Goal: Task Accomplishment & Management: Use online tool/utility

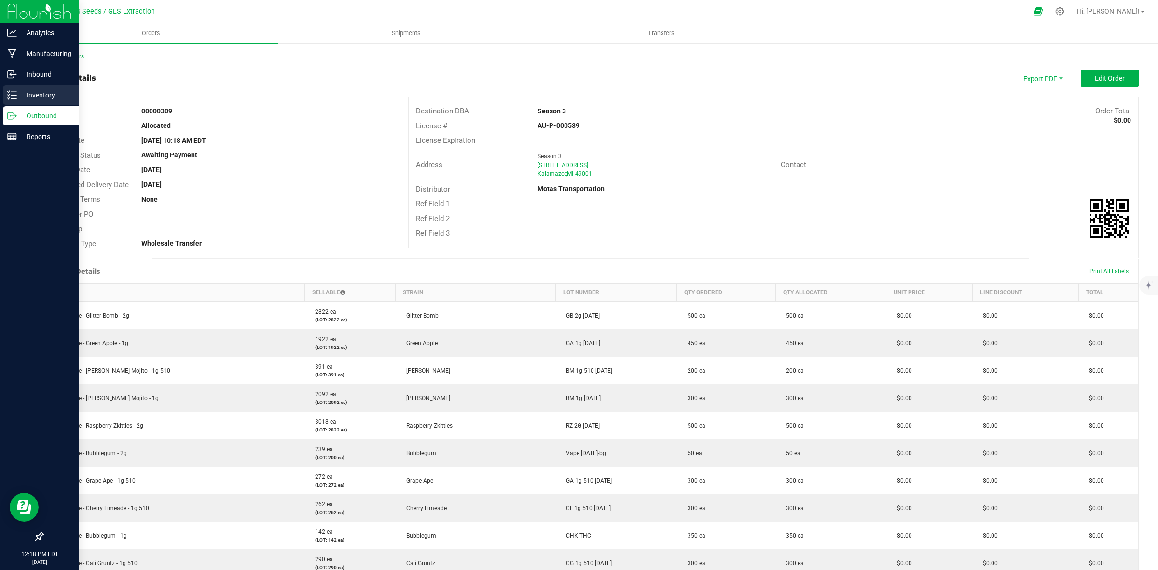
click at [32, 95] on p "Inventory" at bounding box center [46, 95] width 58 height 12
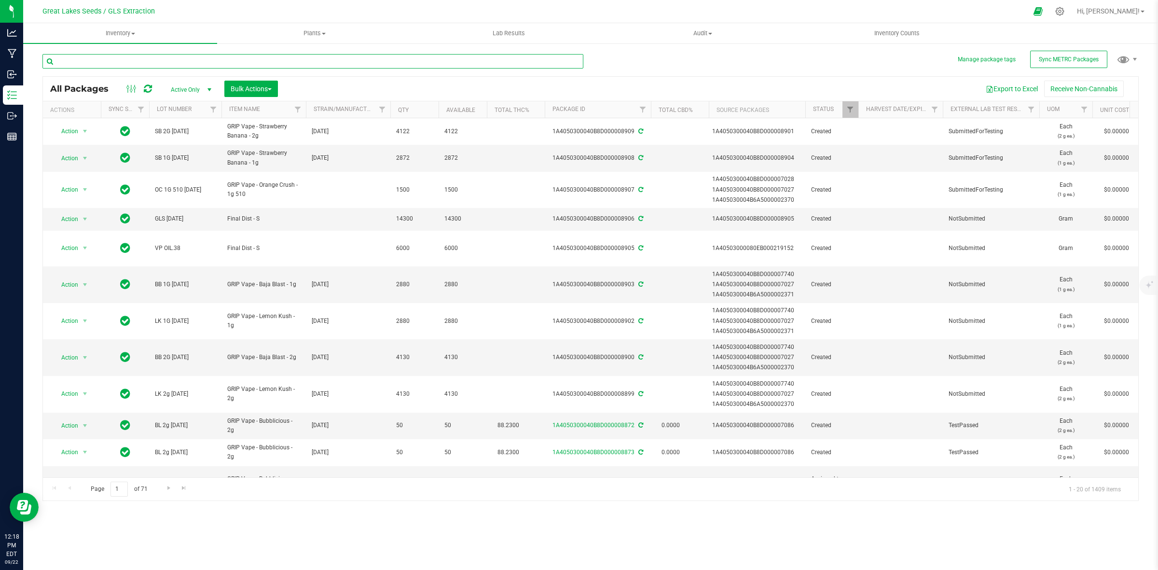
click at [110, 61] on input "text" at bounding box center [312, 61] width 541 height 14
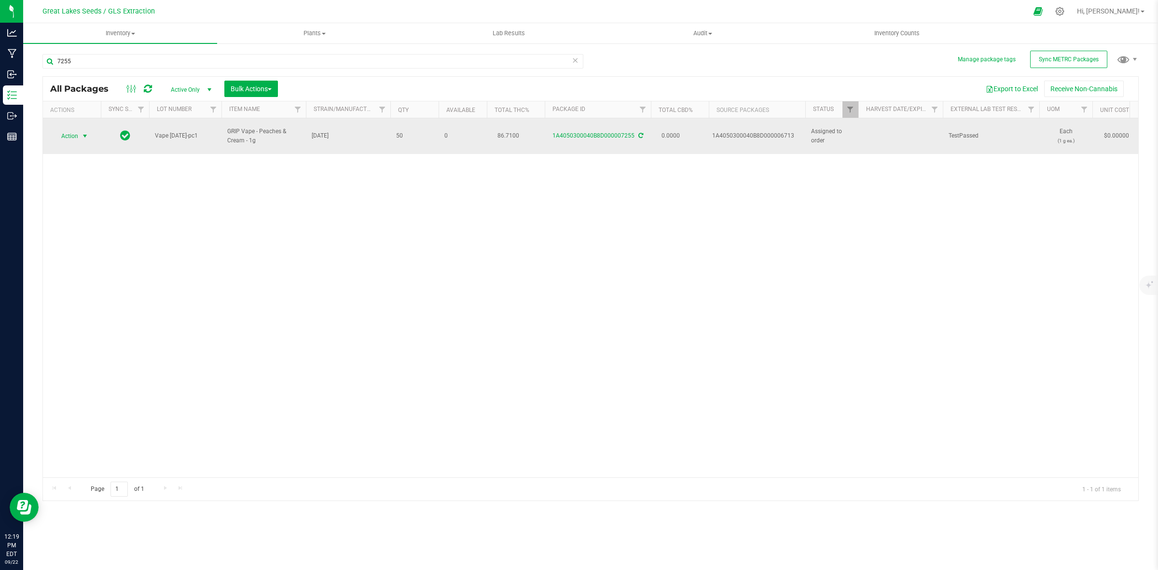
click at [83, 133] on span "select" at bounding box center [85, 136] width 8 height 8
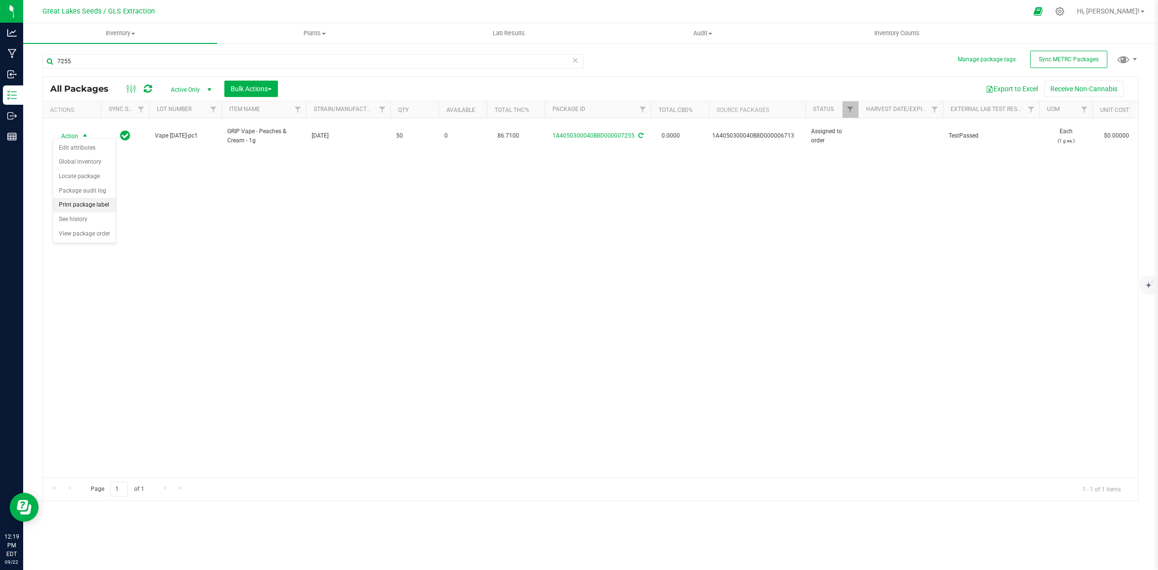
click at [76, 204] on li "Print package label" at bounding box center [84, 205] width 63 height 14
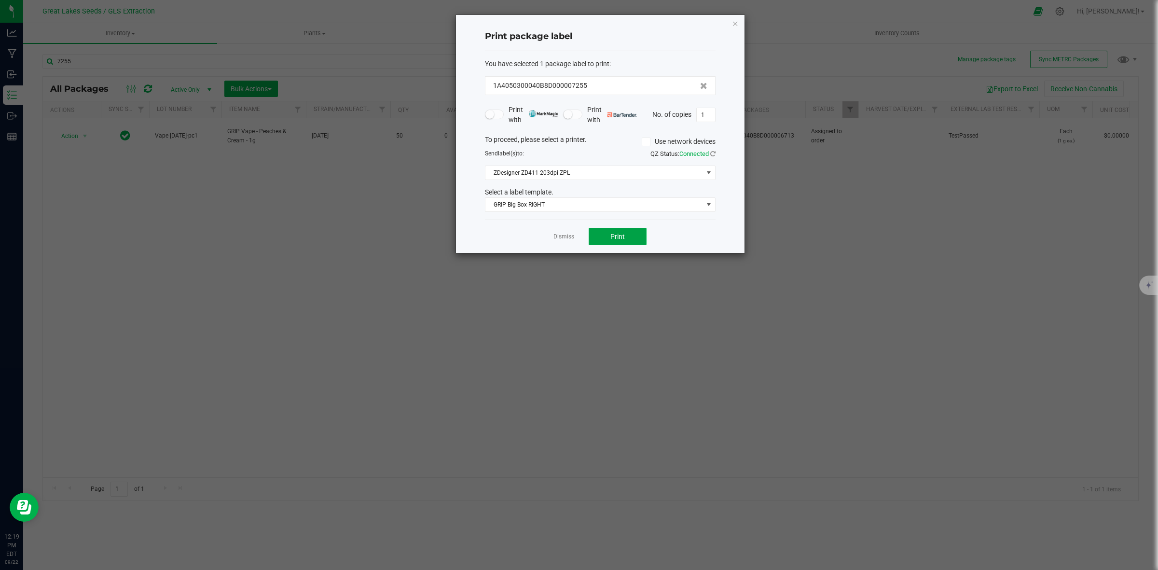
click at [609, 236] on button "Print" at bounding box center [618, 236] width 58 height 17
click at [732, 22] on icon "button" at bounding box center [735, 23] width 7 height 12
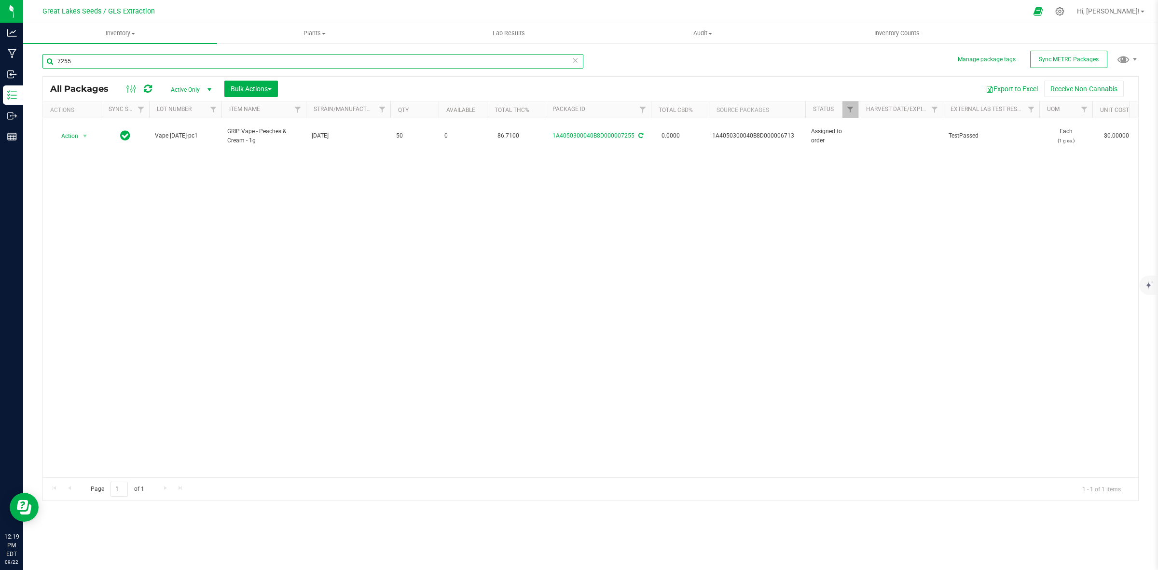
click at [105, 68] on input "7255" at bounding box center [312, 61] width 541 height 14
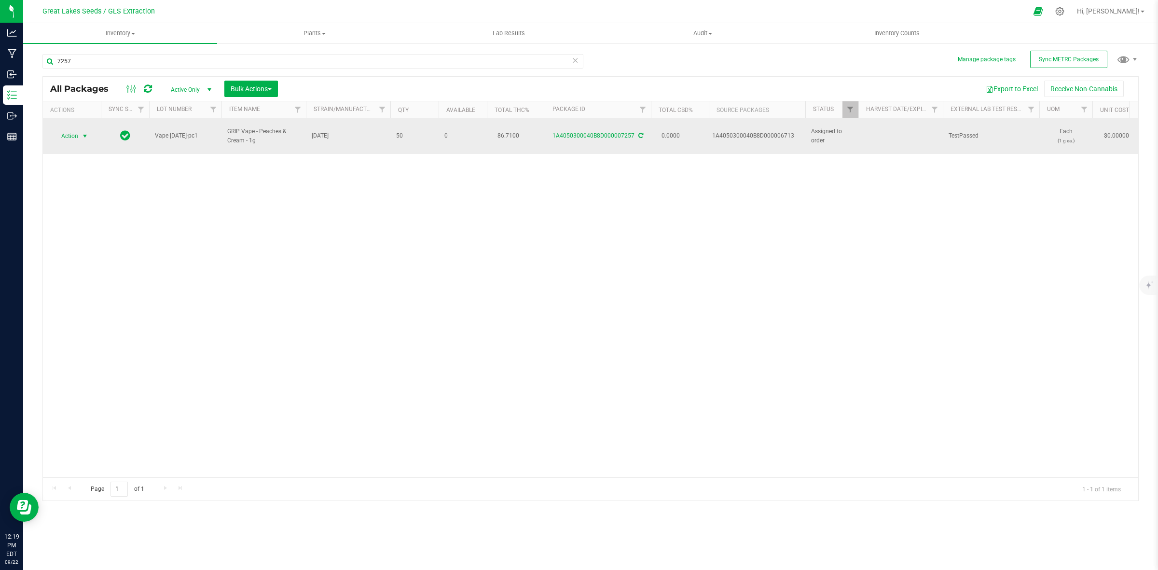
click at [88, 132] on span "select" at bounding box center [85, 136] width 8 height 8
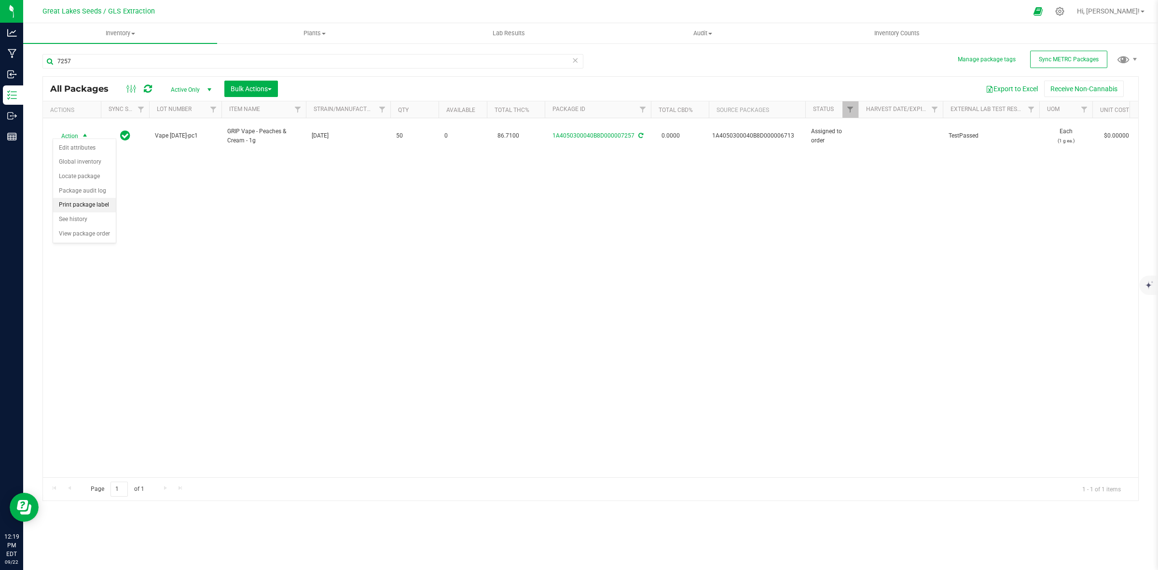
click at [85, 202] on li "Print package label" at bounding box center [84, 205] width 63 height 14
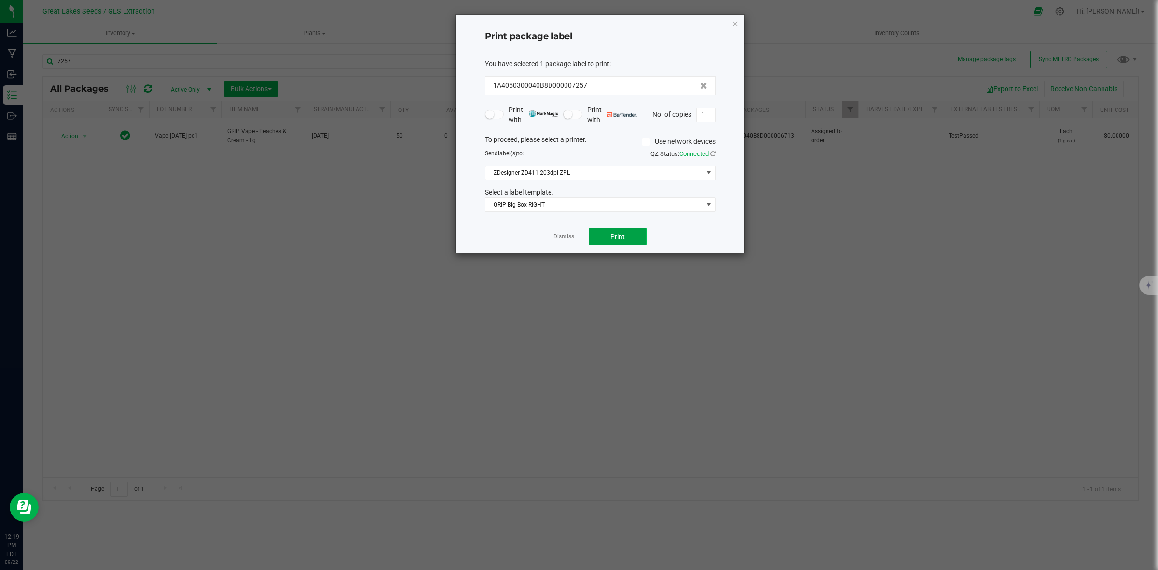
click at [612, 237] on span "Print" at bounding box center [617, 237] width 14 height 8
click at [734, 23] on icon "button" at bounding box center [735, 23] width 7 height 12
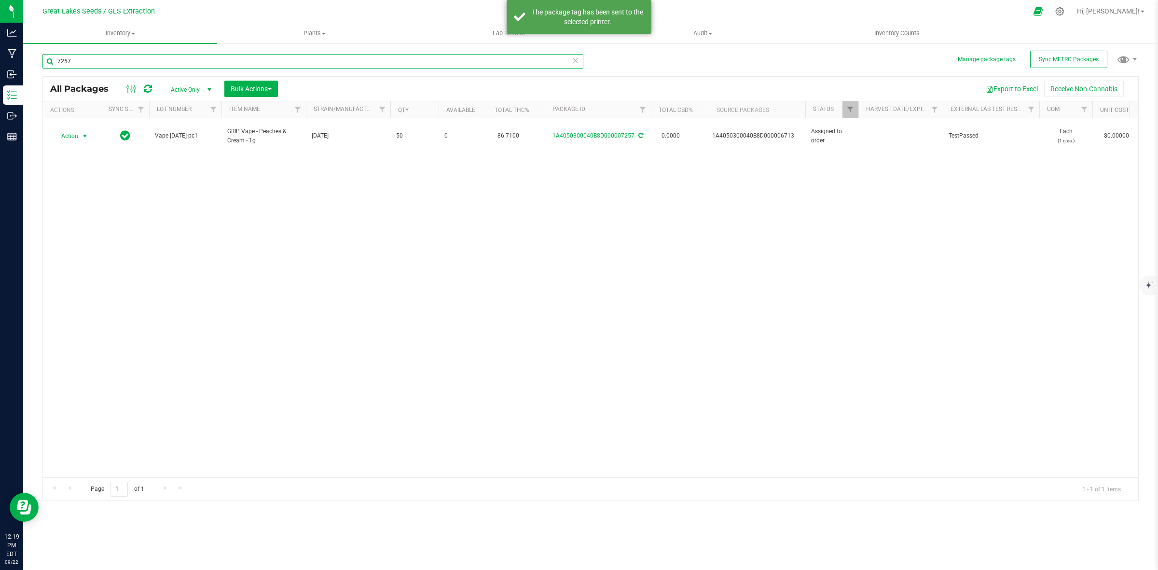
click at [107, 62] on input "7257" at bounding box center [312, 61] width 541 height 14
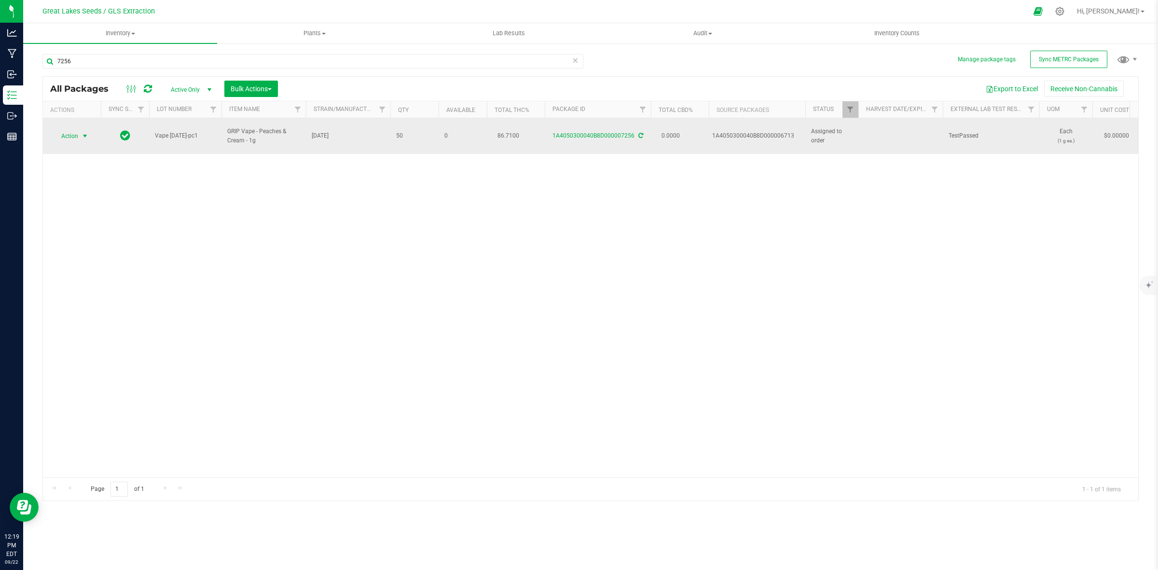
click at [80, 131] on span "select" at bounding box center [85, 136] width 12 height 14
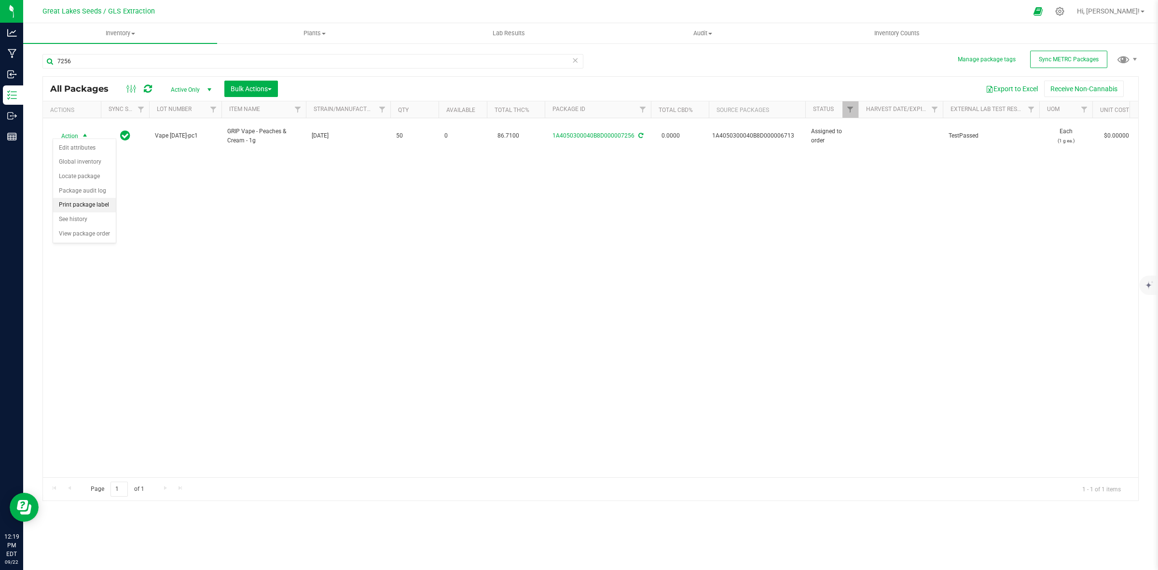
click at [75, 207] on li "Print package label" at bounding box center [84, 205] width 63 height 14
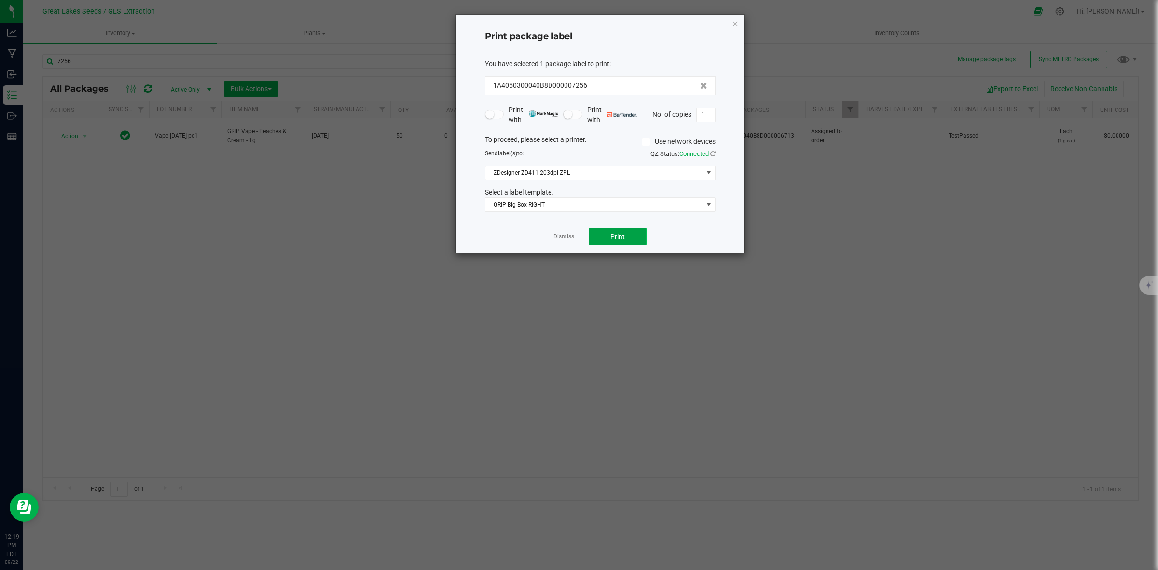
click at [604, 240] on button "Print" at bounding box center [618, 236] width 58 height 17
click at [733, 24] on icon "button" at bounding box center [735, 23] width 7 height 12
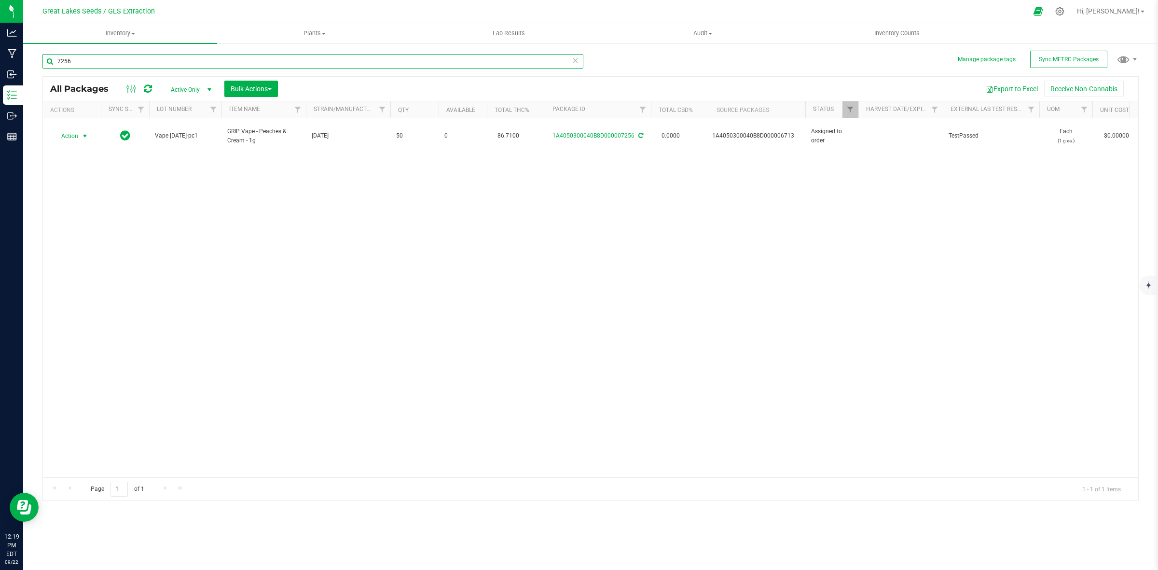
click at [93, 60] on input "7256" at bounding box center [312, 61] width 541 height 14
type input "7259"
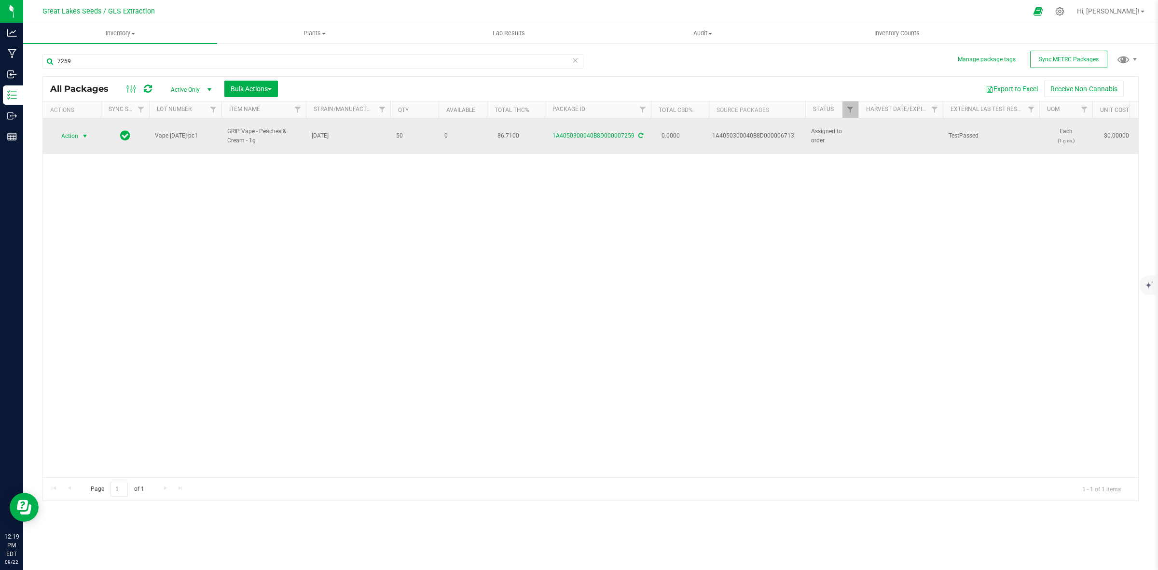
click at [85, 132] on span "select" at bounding box center [85, 136] width 8 height 8
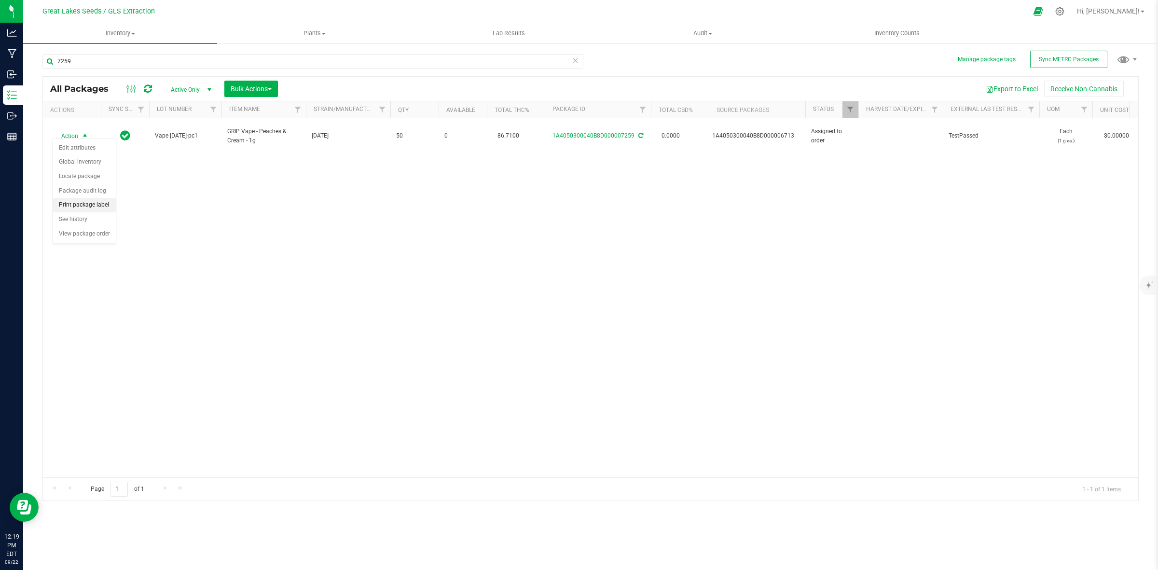
click at [78, 206] on li "Print package label" at bounding box center [84, 205] width 63 height 14
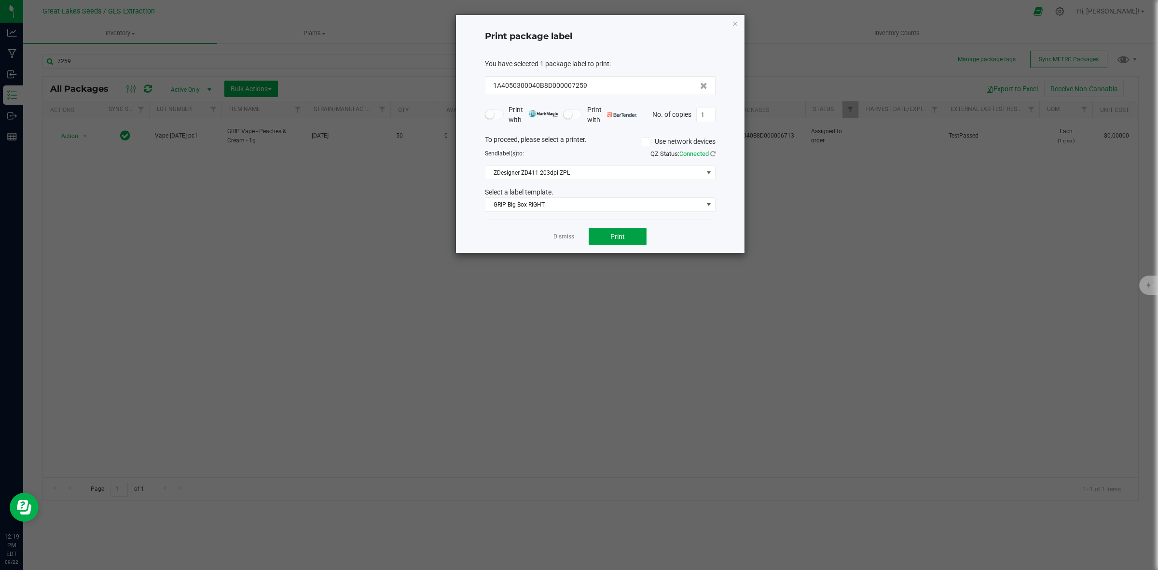
click at [602, 232] on button "Print" at bounding box center [618, 236] width 58 height 17
